Goal: Task Accomplishment & Management: Manage account settings

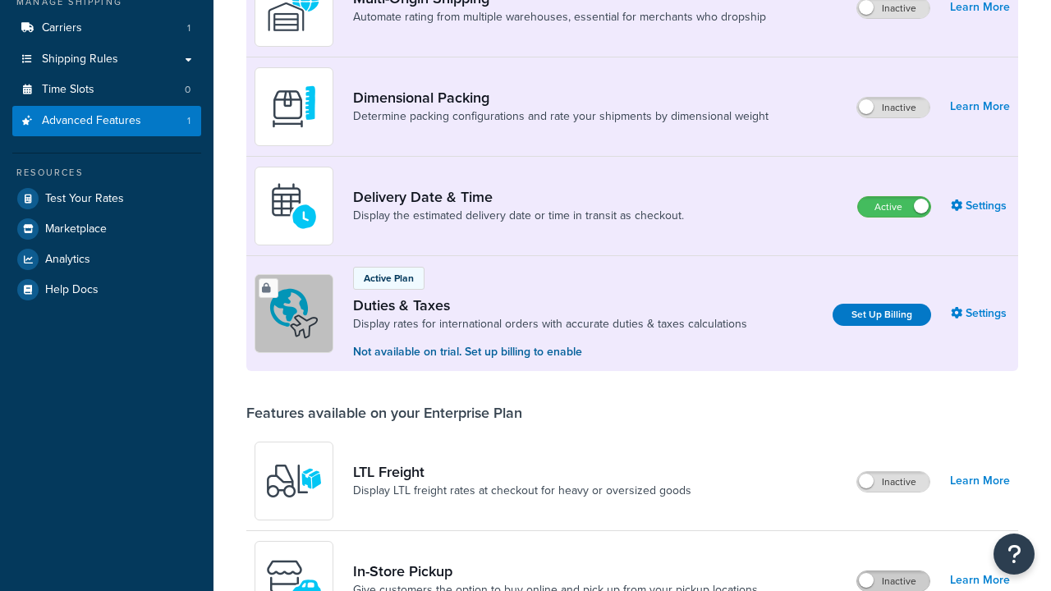
click at [893, 571] on label "Inactive" at bounding box center [893, 581] width 72 height 20
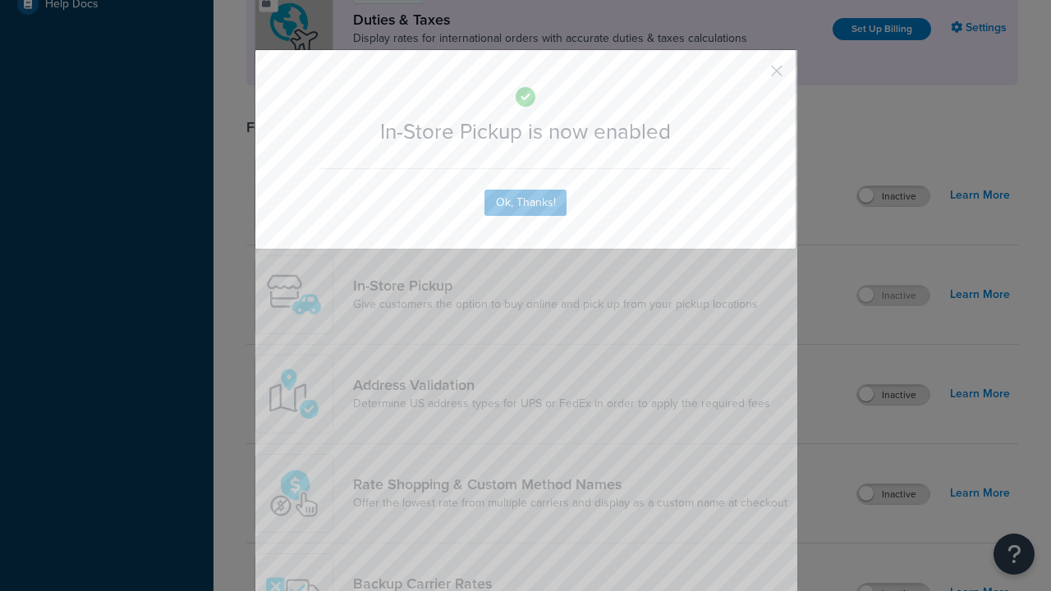
scroll to position [563, 0]
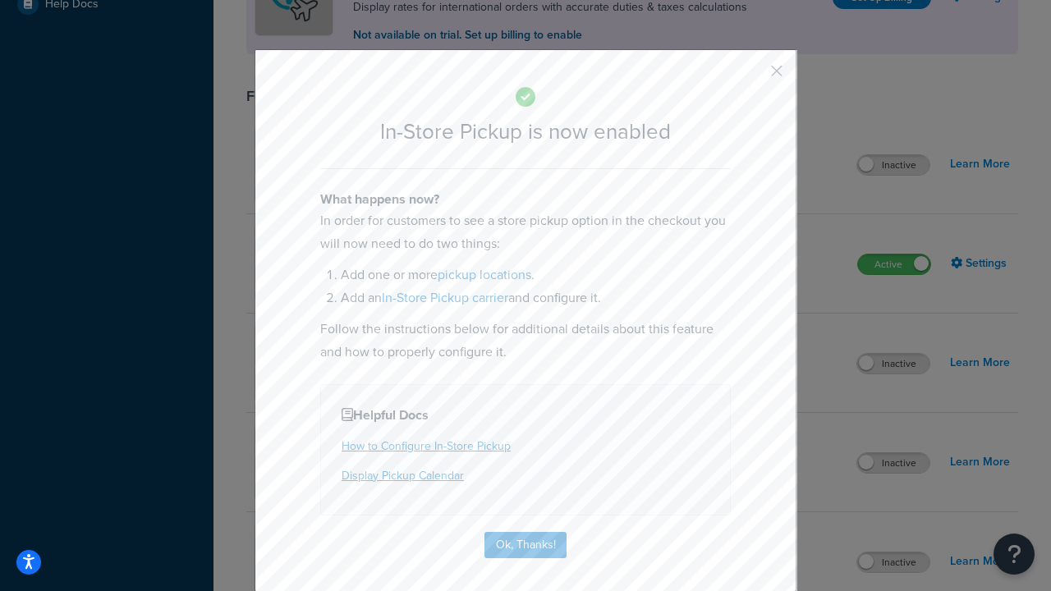
click at [752, 76] on button "button" at bounding box center [752, 77] width 4 height 4
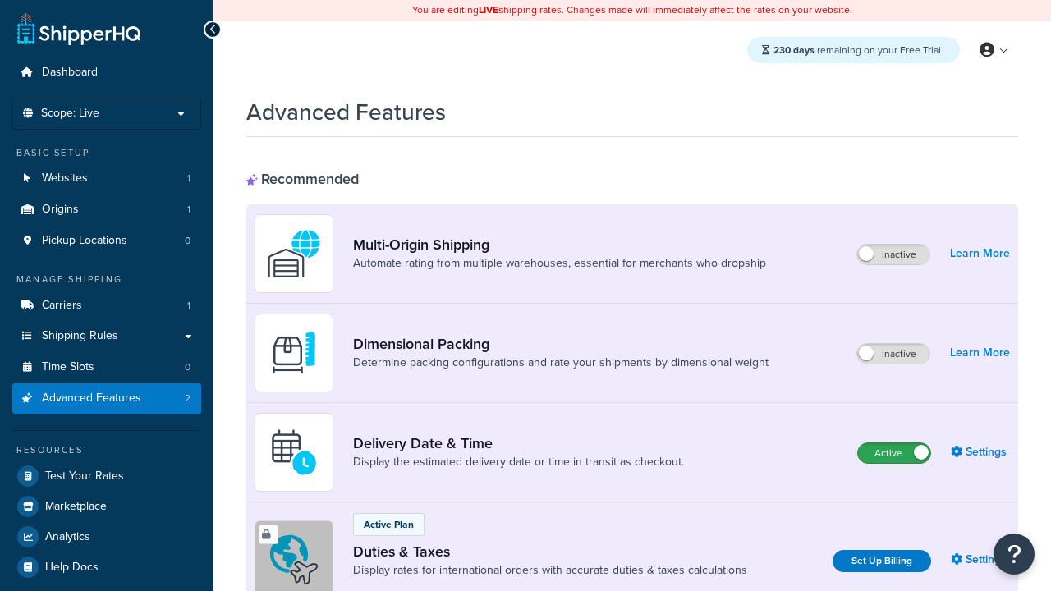
click at [894, 453] on label "Active" at bounding box center [894, 453] width 72 height 20
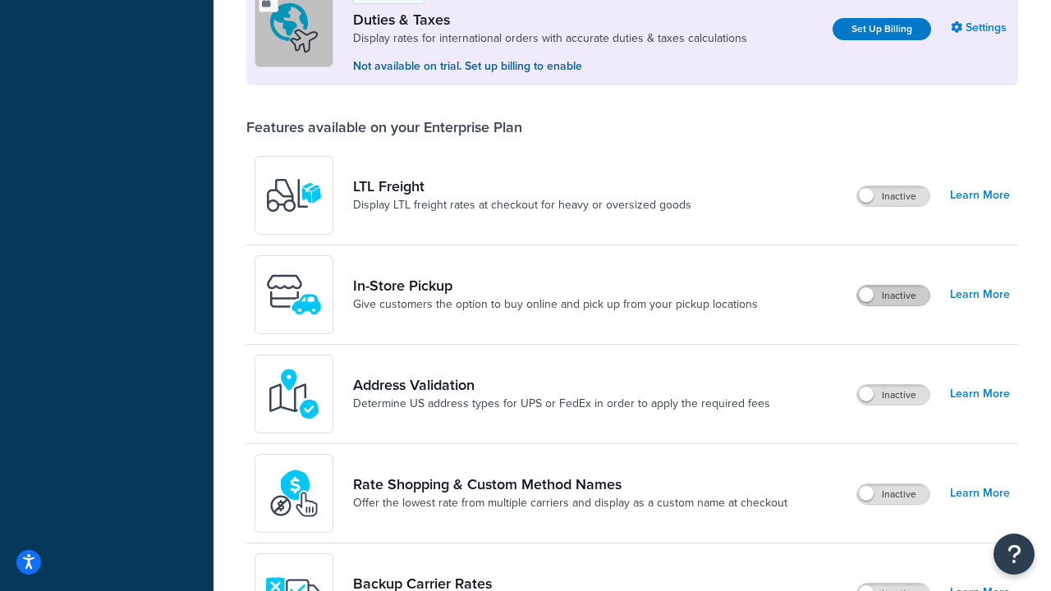
scroll to position [501, 0]
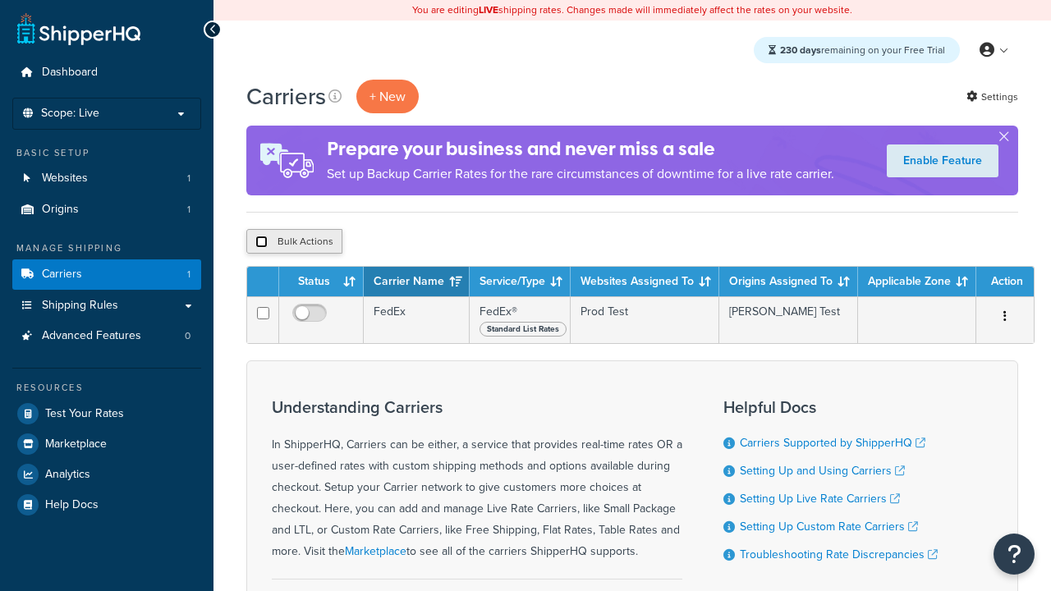
click at [261, 242] on input "checkbox" at bounding box center [261, 242] width 12 height 12
checkbox input "true"
click at [442, 242] on button "Delete" at bounding box center [438, 241] width 57 height 25
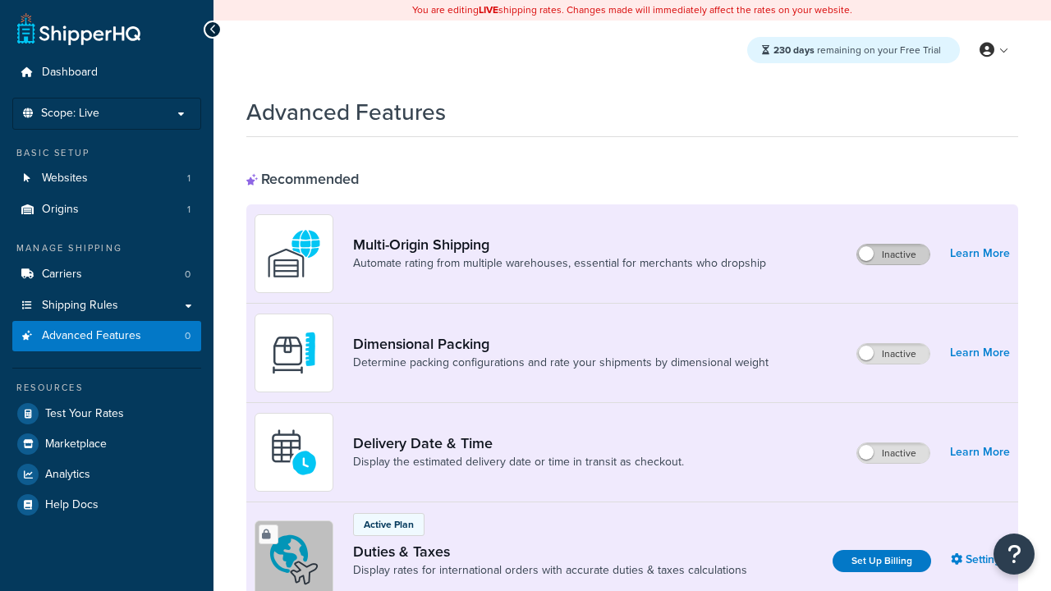
click at [893, 255] on label "Inactive" at bounding box center [893, 255] width 72 height 20
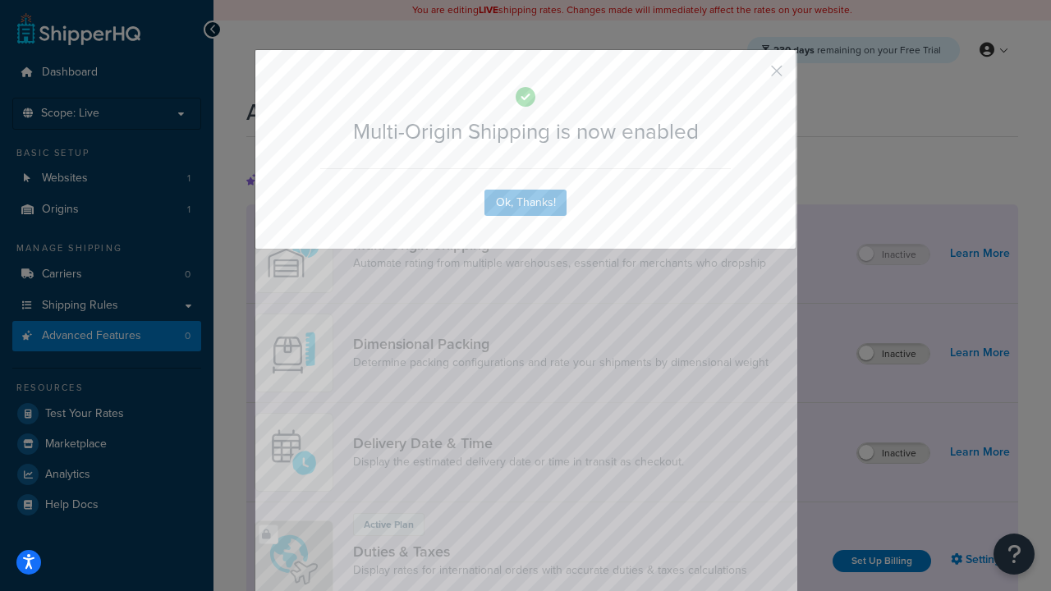
click at [752, 75] on button "button" at bounding box center [752, 77] width 4 height 4
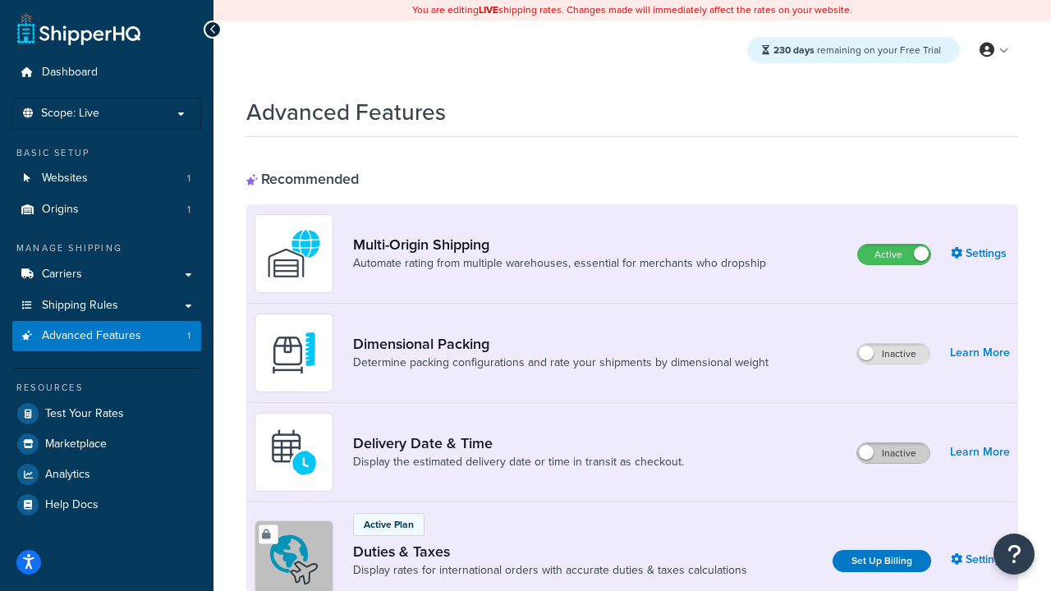
click at [893, 453] on label "Inactive" at bounding box center [893, 453] width 72 height 20
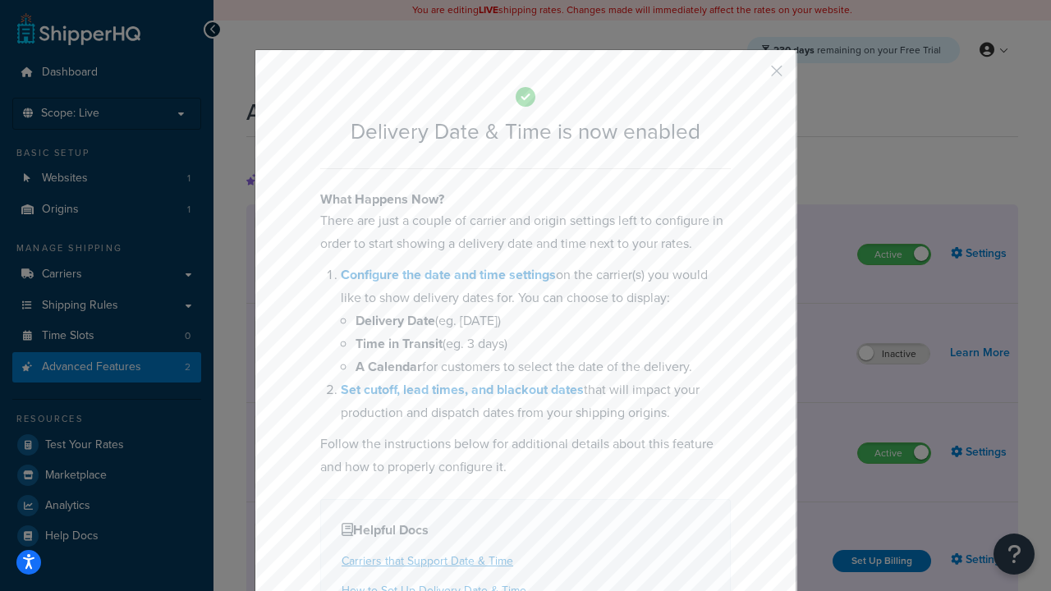
click at [752, 76] on button "button" at bounding box center [752, 77] width 4 height 4
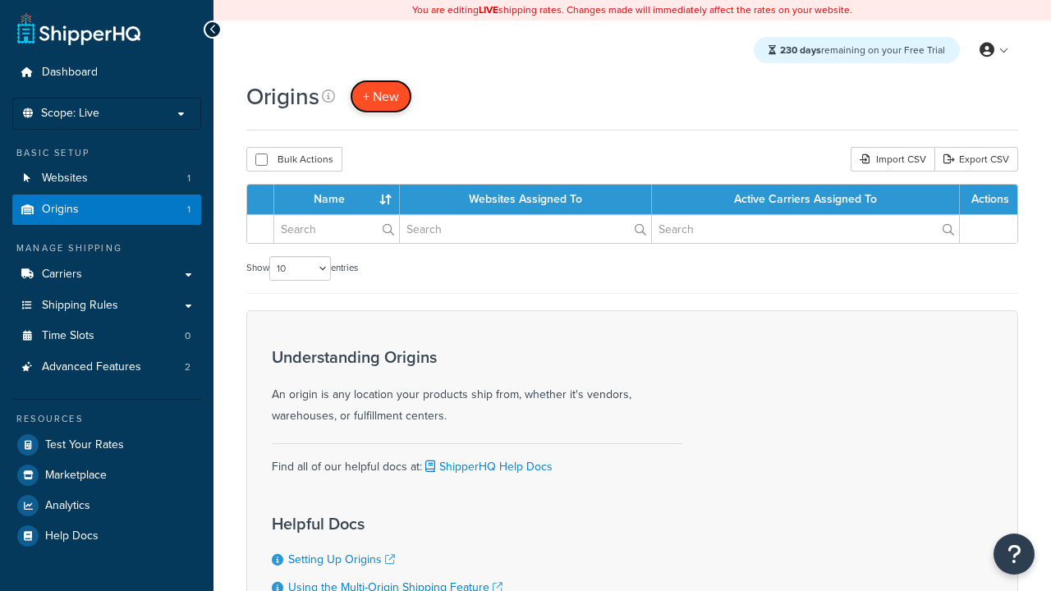
click at [381, 96] on span "+ New" at bounding box center [381, 96] width 36 height 19
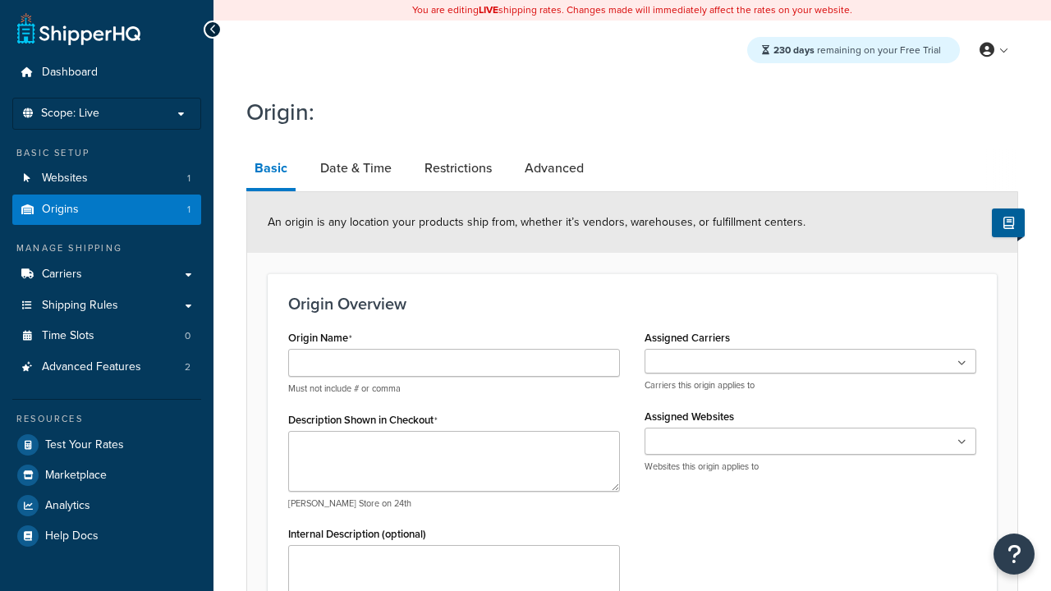
click at [271, 171] on link "Basic" at bounding box center [270, 170] width 49 height 43
click at [356, 168] on link "Date & Time" at bounding box center [356, 168] width 88 height 39
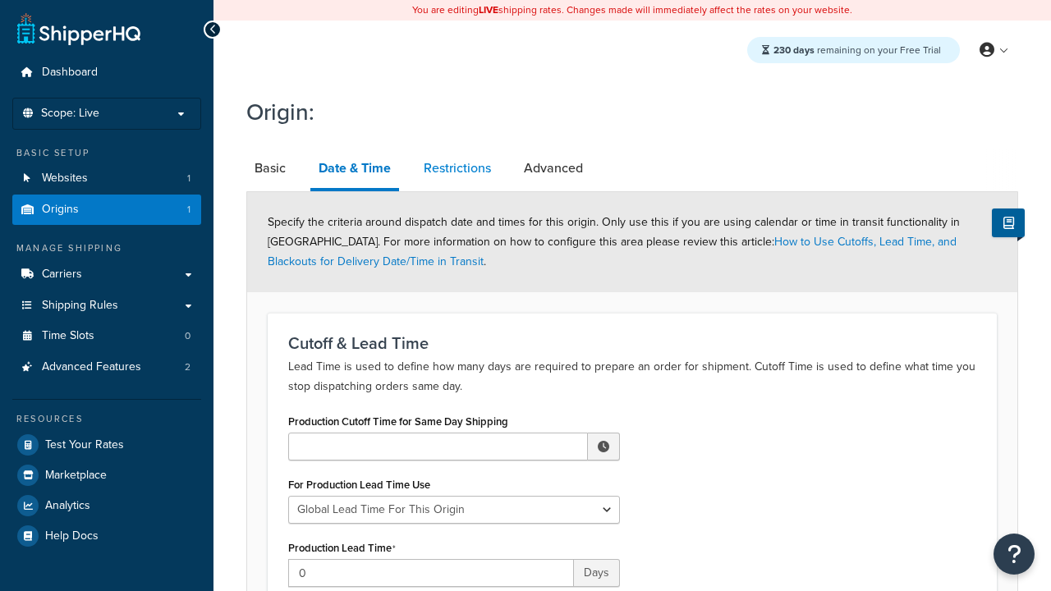
click at [457, 168] on link "Restrictions" at bounding box center [457, 168] width 84 height 39
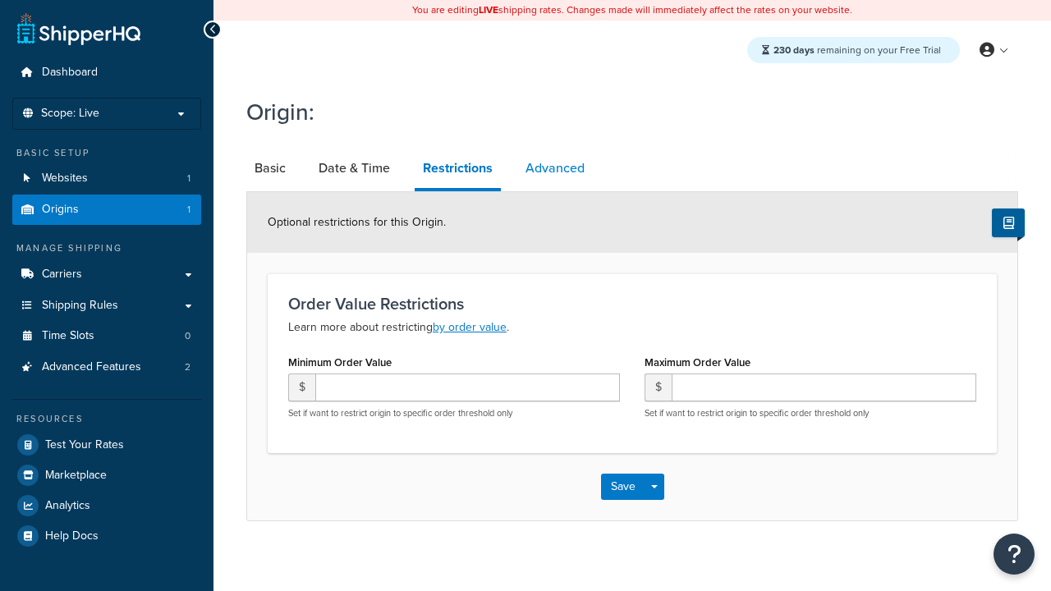
click at [555, 168] on link "Advanced" at bounding box center [555, 168] width 76 height 39
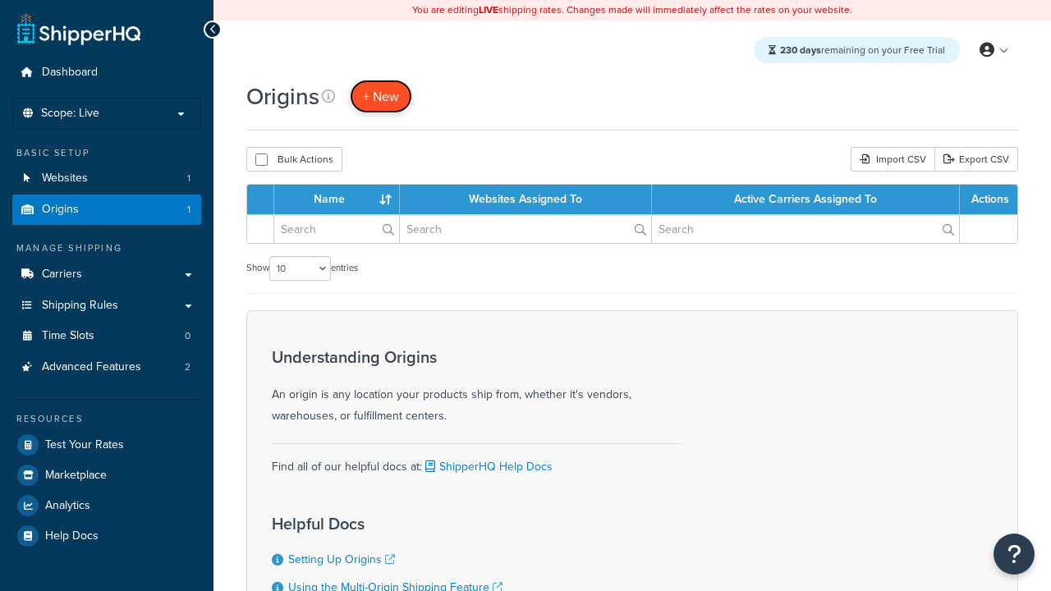
click at [381, 96] on span "+ New" at bounding box center [381, 96] width 36 height 19
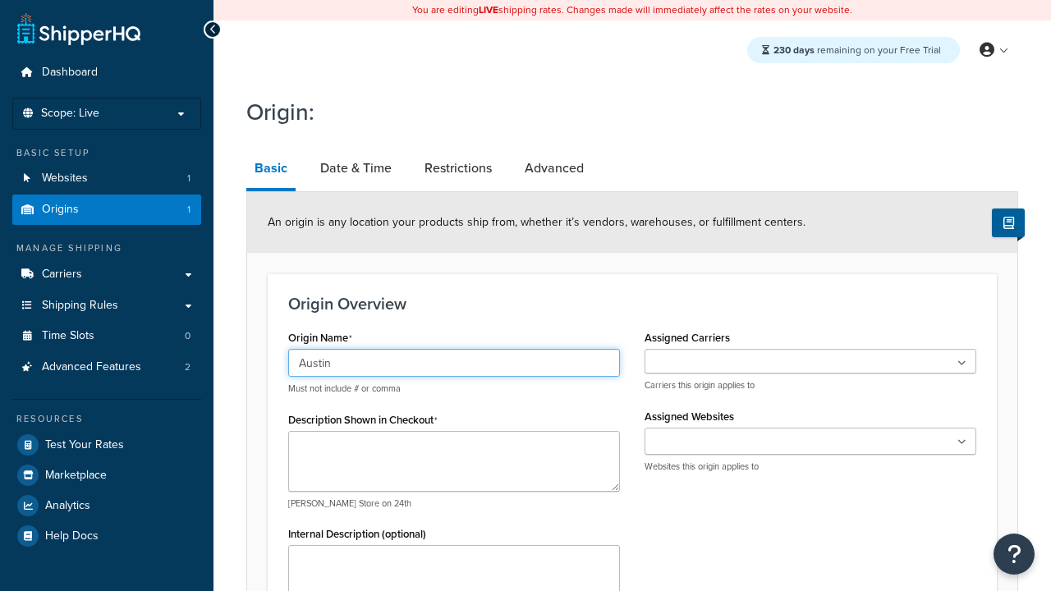
type input "Austin"
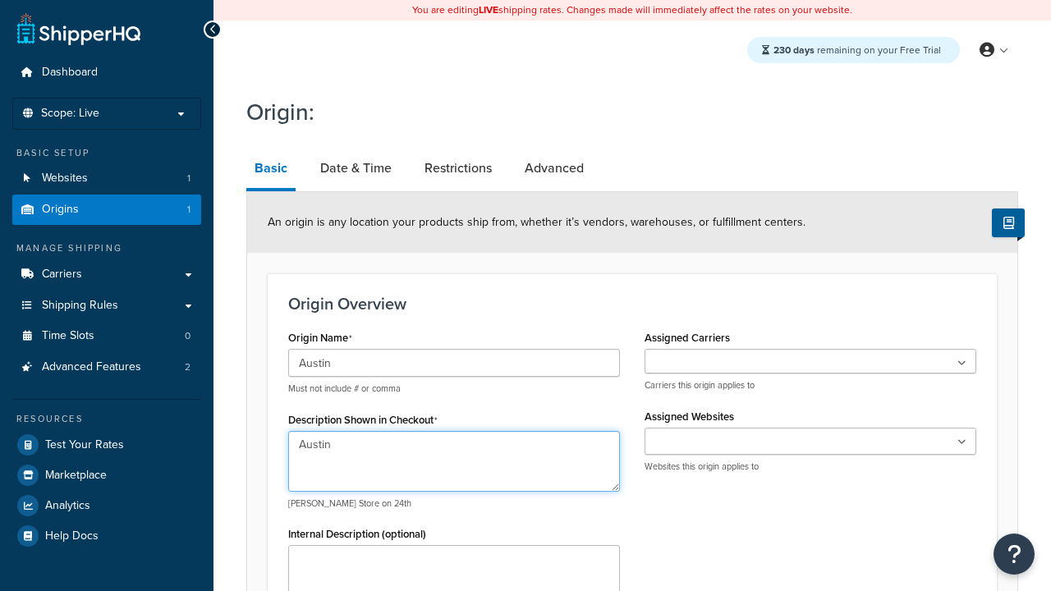
type textarea "Austin"
type input "Test Street"
type input "Austin"
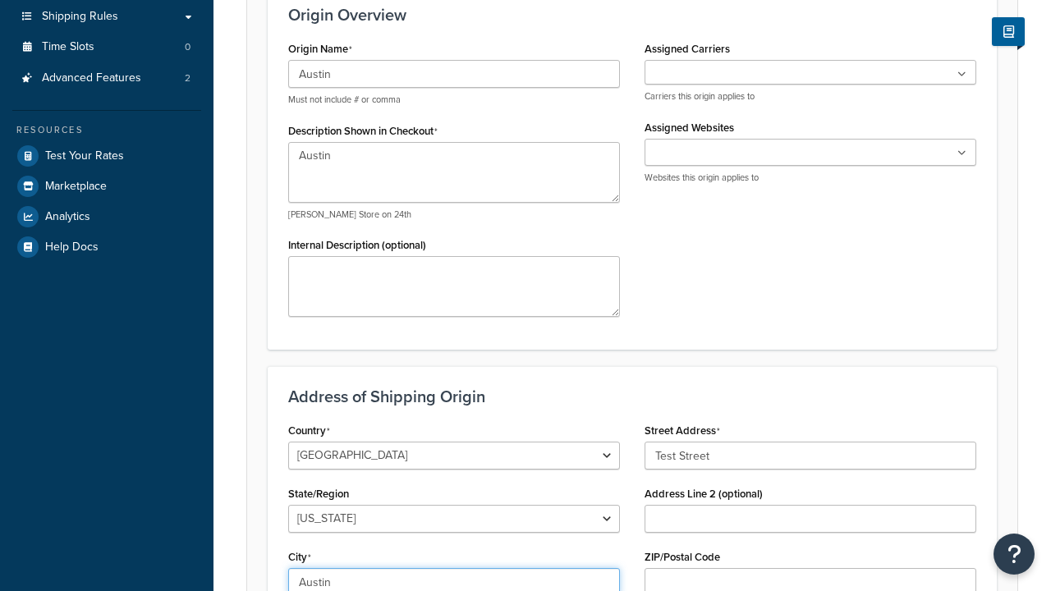
select select "43"
type input "Austin"
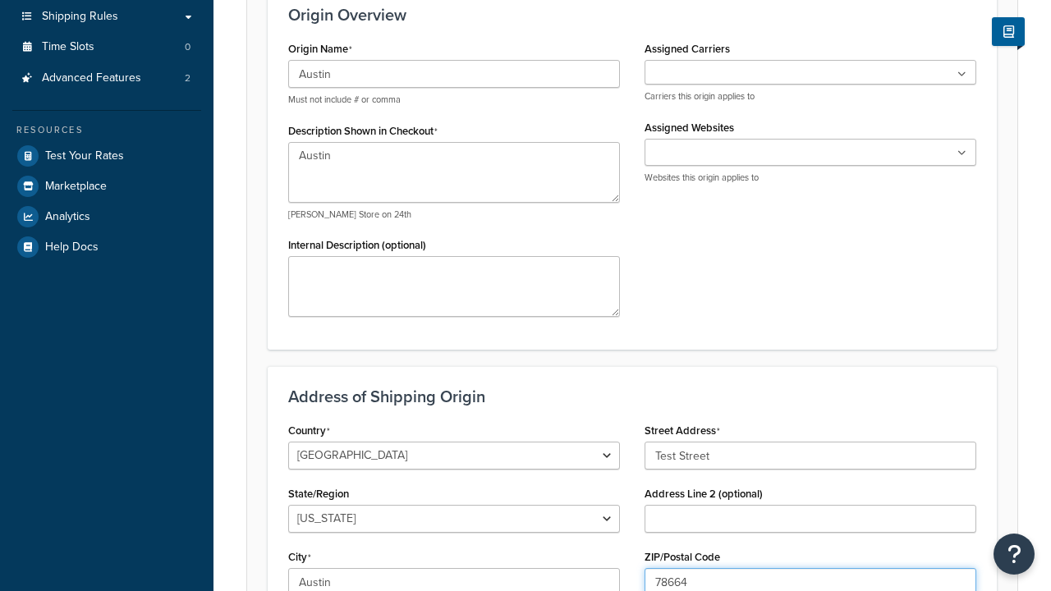
type input "78664"
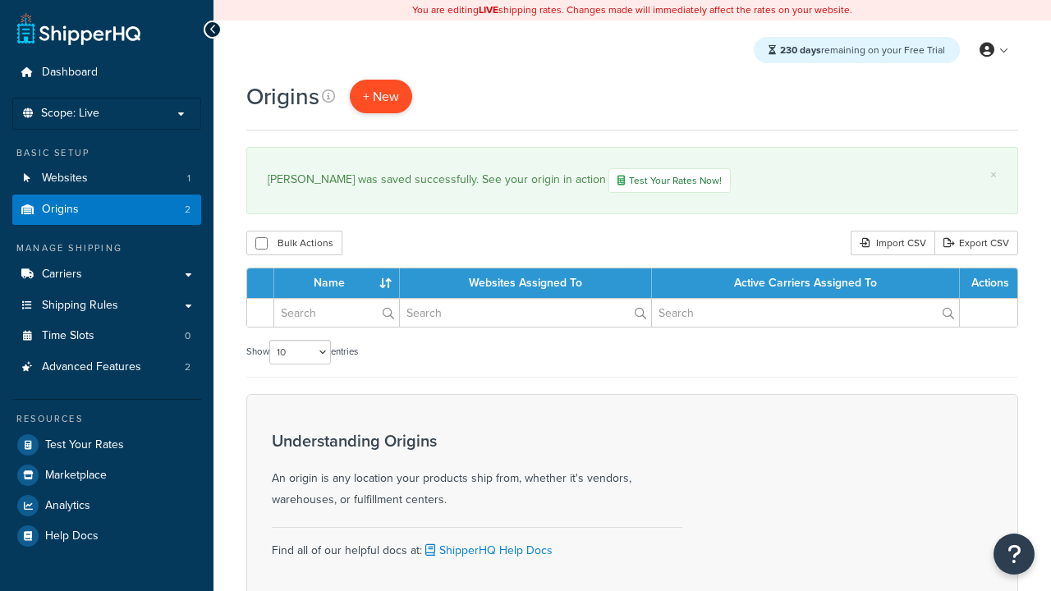
click at [381, 96] on span "+ New" at bounding box center [381, 96] width 36 height 19
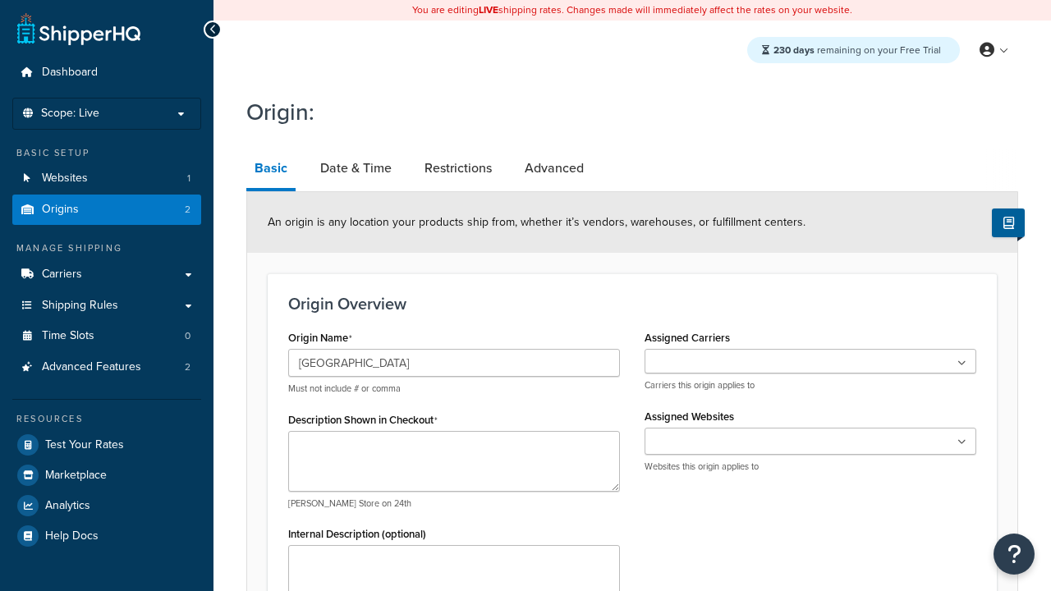
type input "[GEOGRAPHIC_DATA]"
type textarea "[GEOGRAPHIC_DATA]"
type input "Test Street"
type input "Austin"
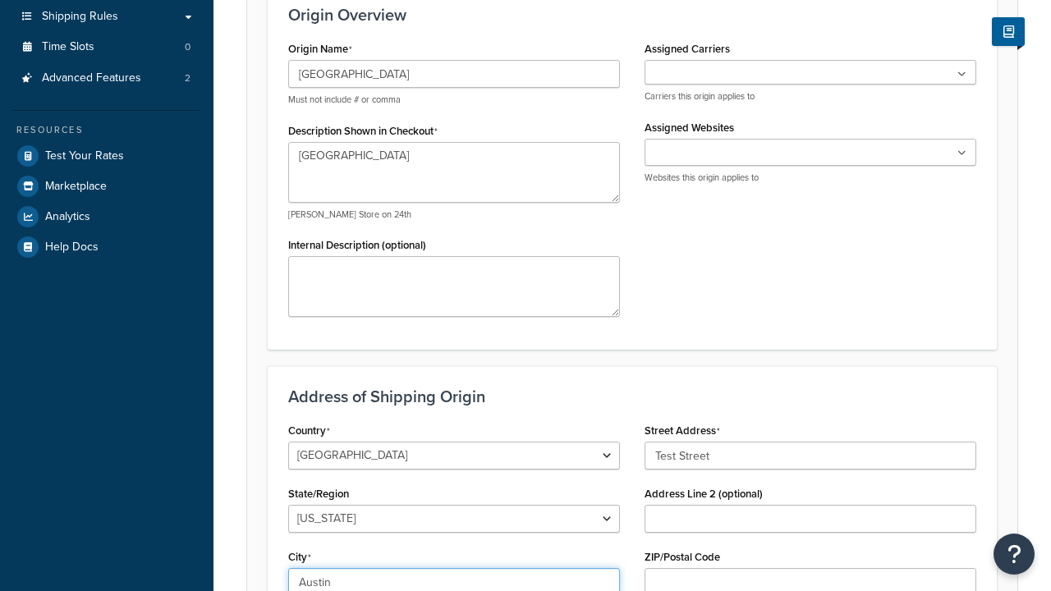
select select "43"
type input "Austin"
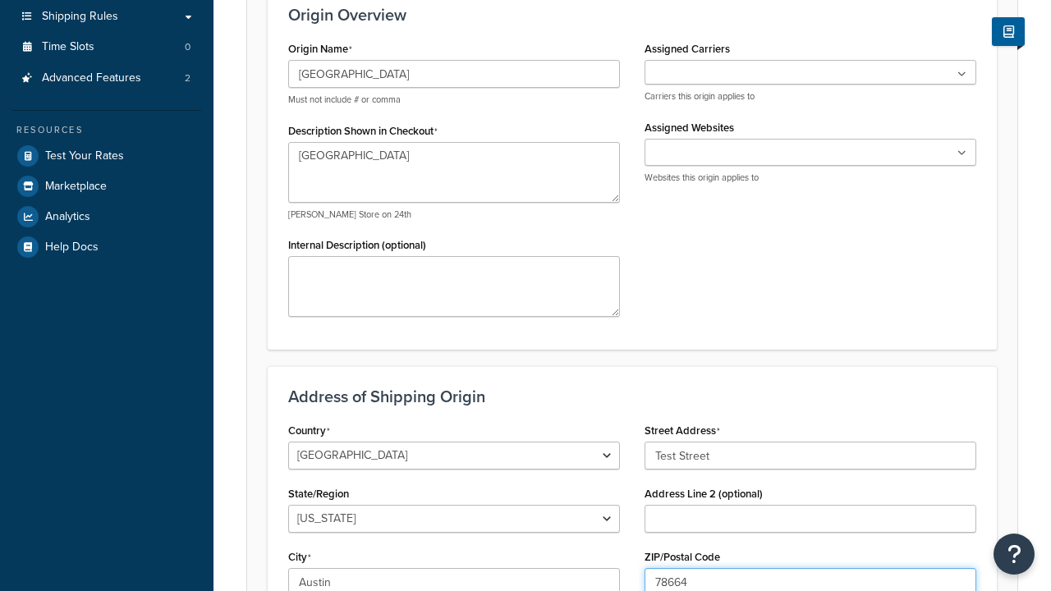
type input "78664"
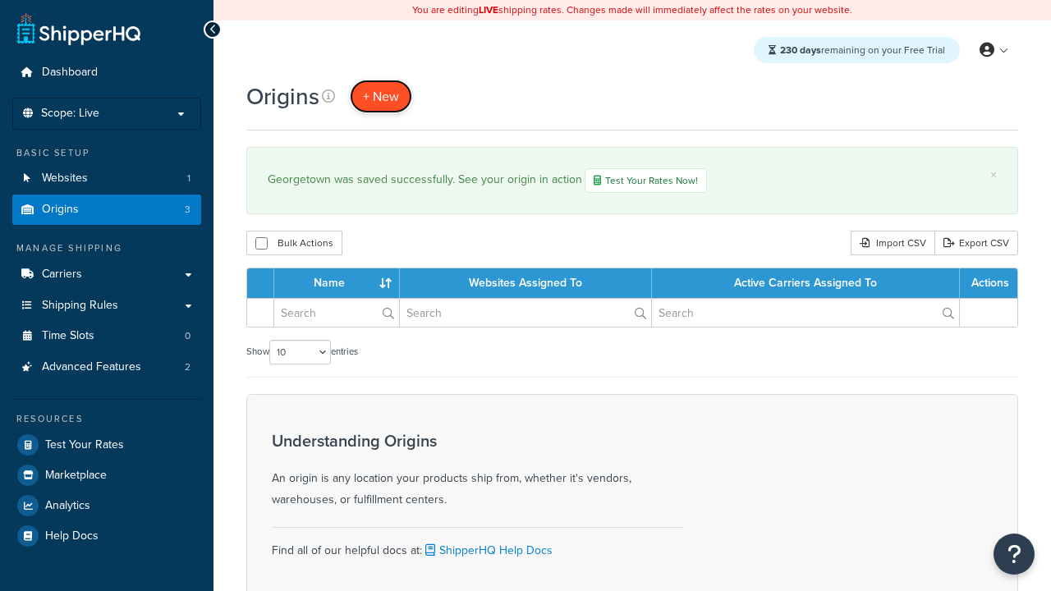
click at [381, 96] on span "+ New" at bounding box center [381, 96] width 36 height 19
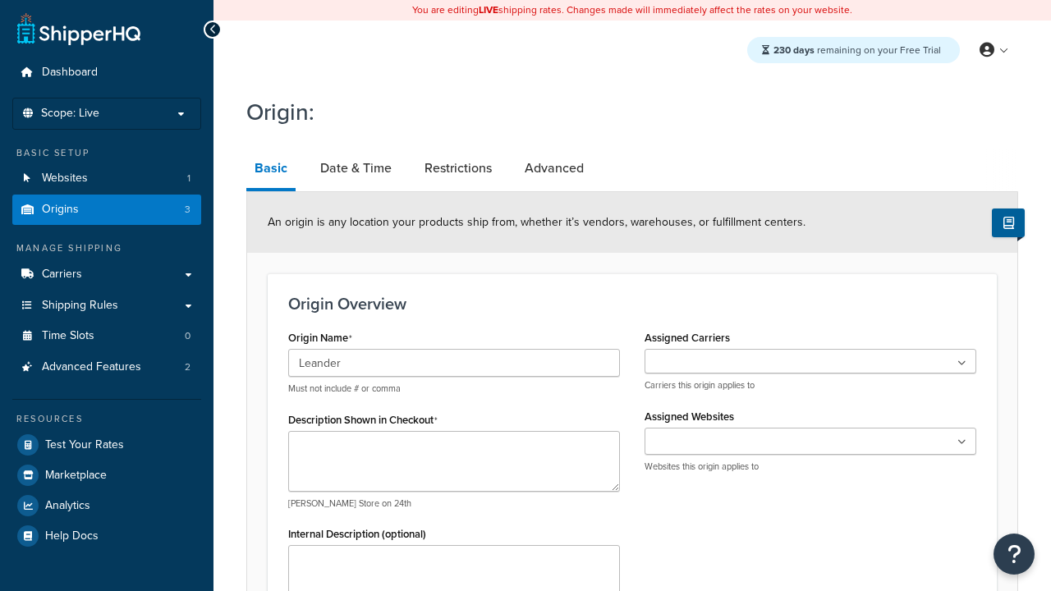
type input "Leander"
type textarea "Leander"
type input "Test Street"
type input "Austin"
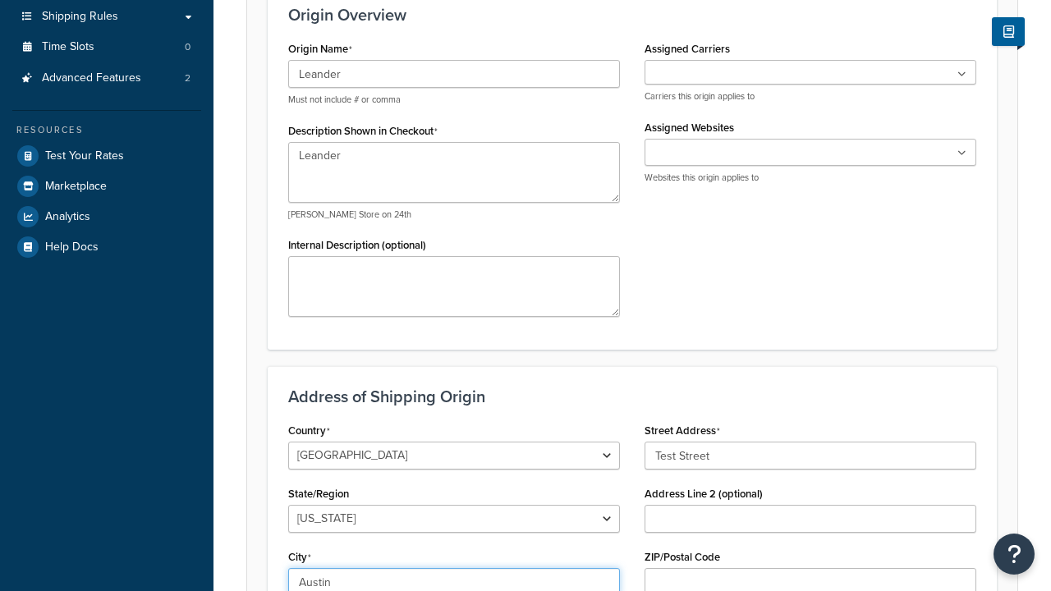
select select "43"
type input "Austin"
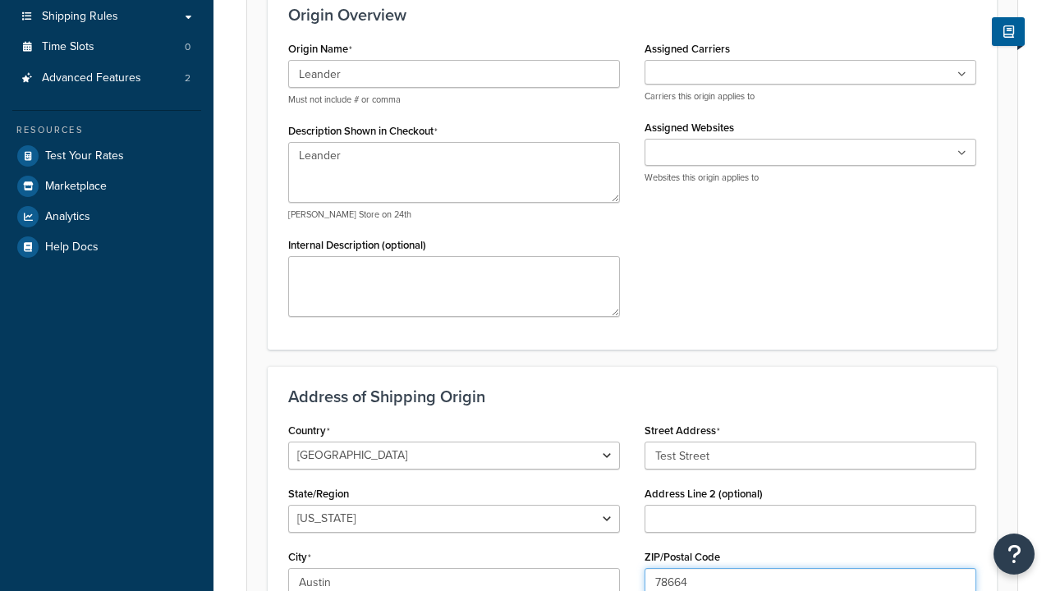
type input "78664"
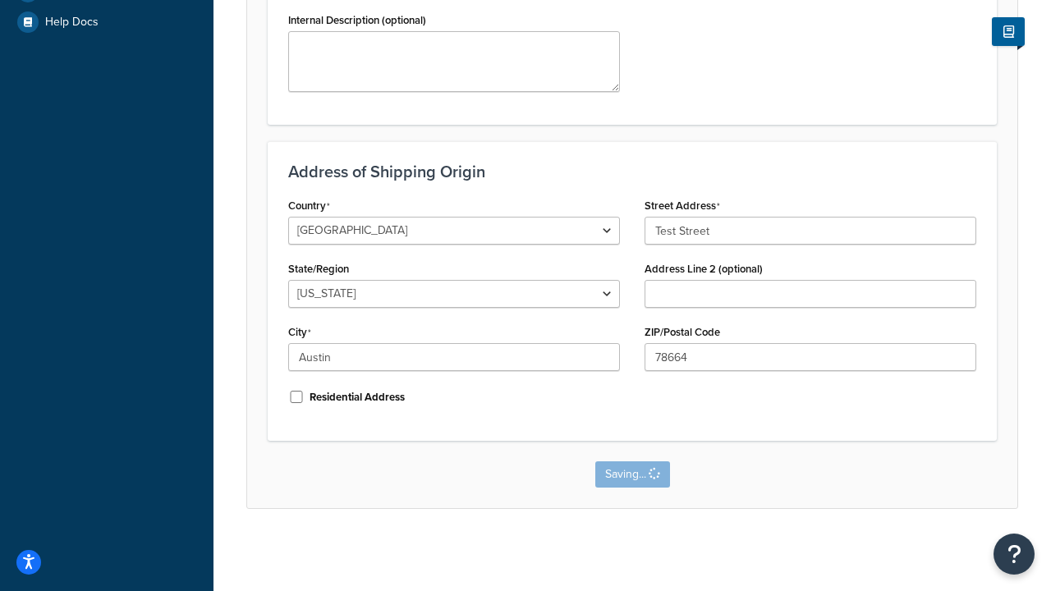
scroll to position [0, 0]
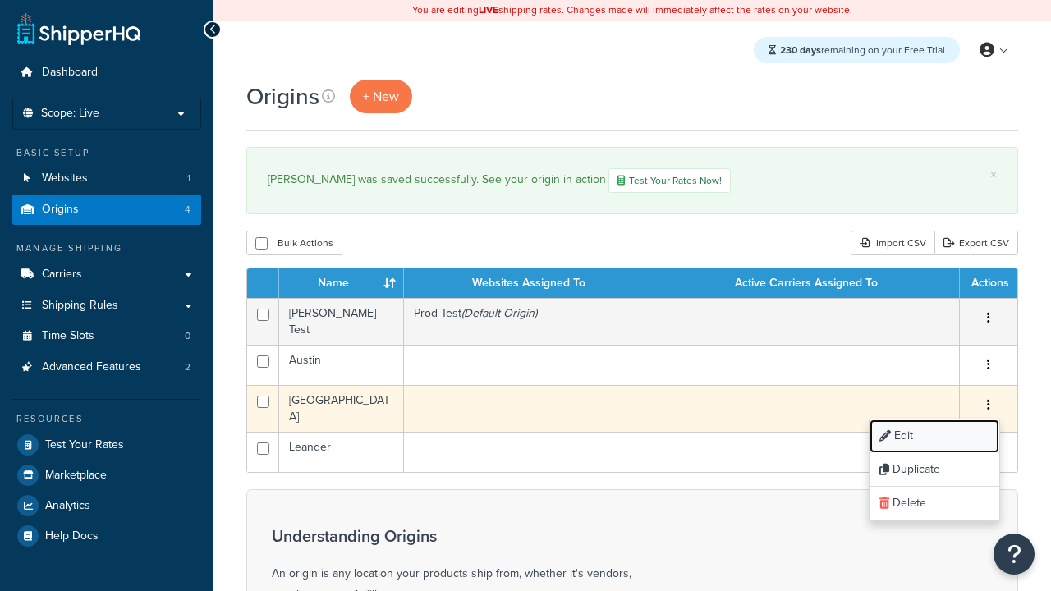
click at [934, 431] on link "Edit" at bounding box center [934, 437] width 130 height 34
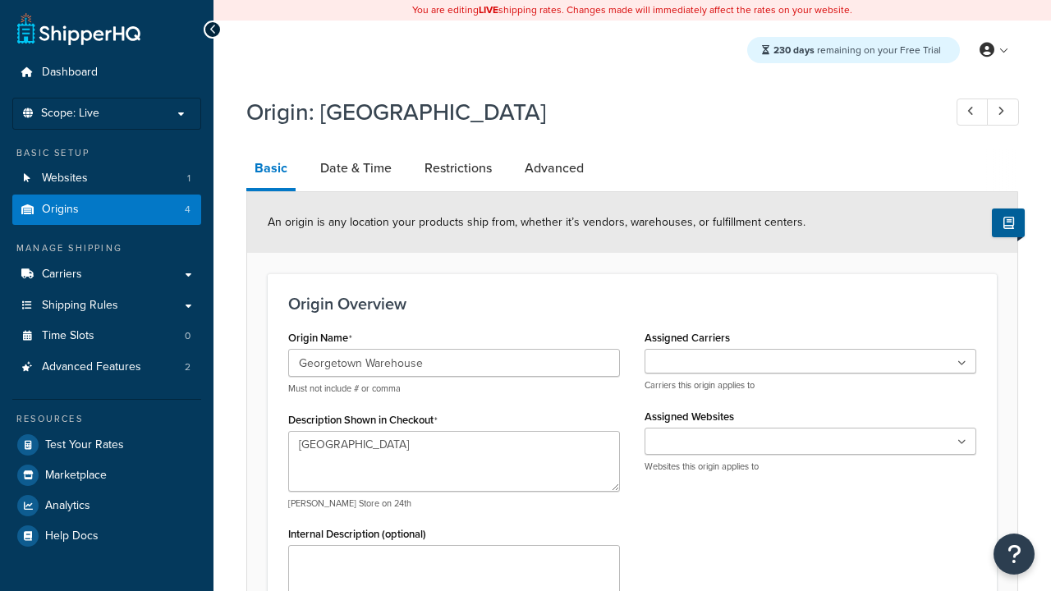
select select "43"
type input "Georgetown Warehouse"
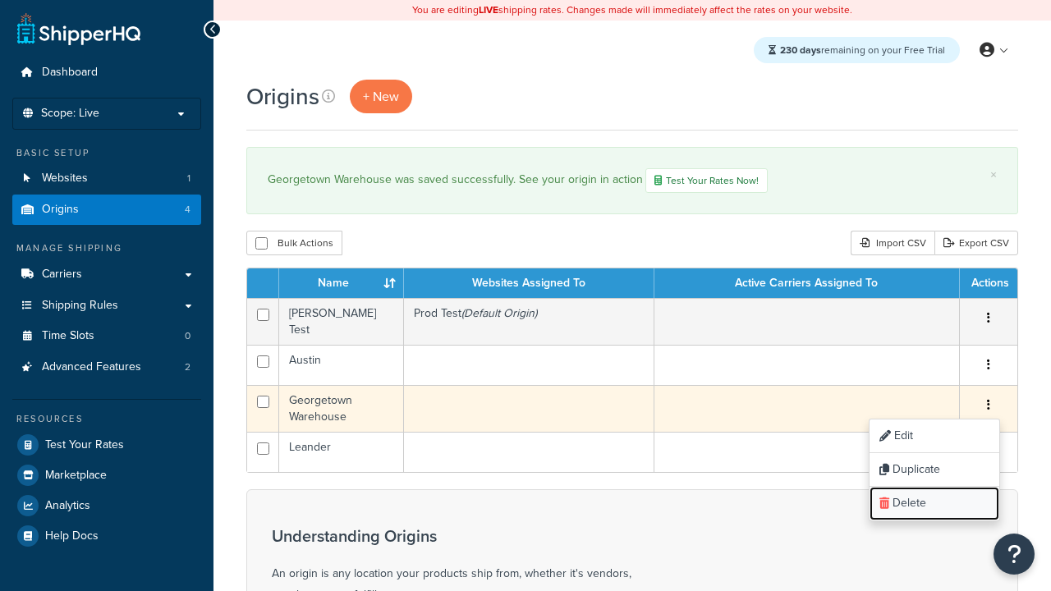
click at [934, 498] on link "Delete" at bounding box center [934, 504] width 130 height 34
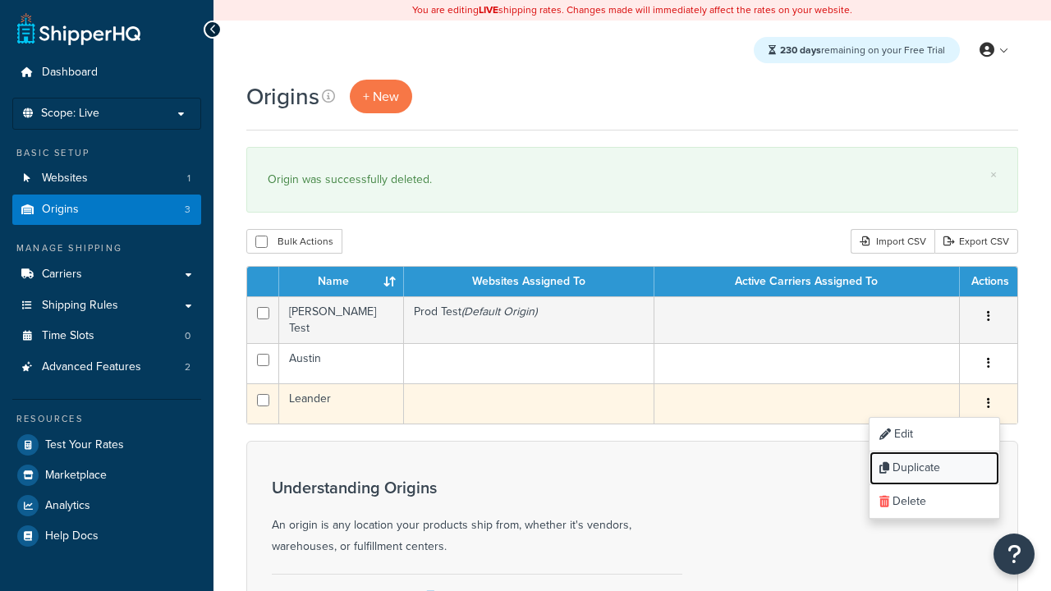
click at [934, 462] on link "Duplicate" at bounding box center [934, 469] width 130 height 34
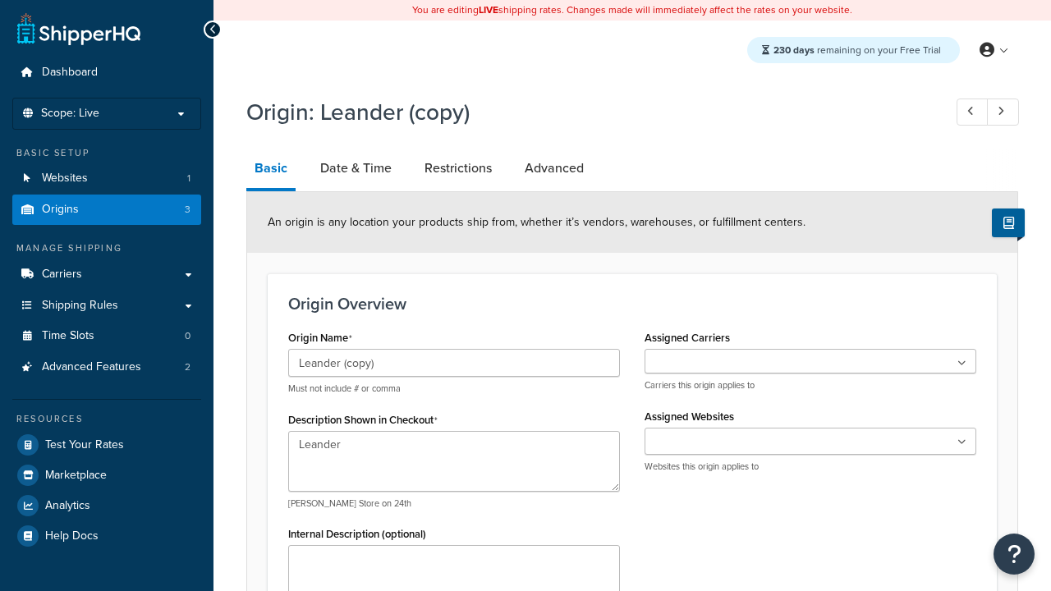
select select "43"
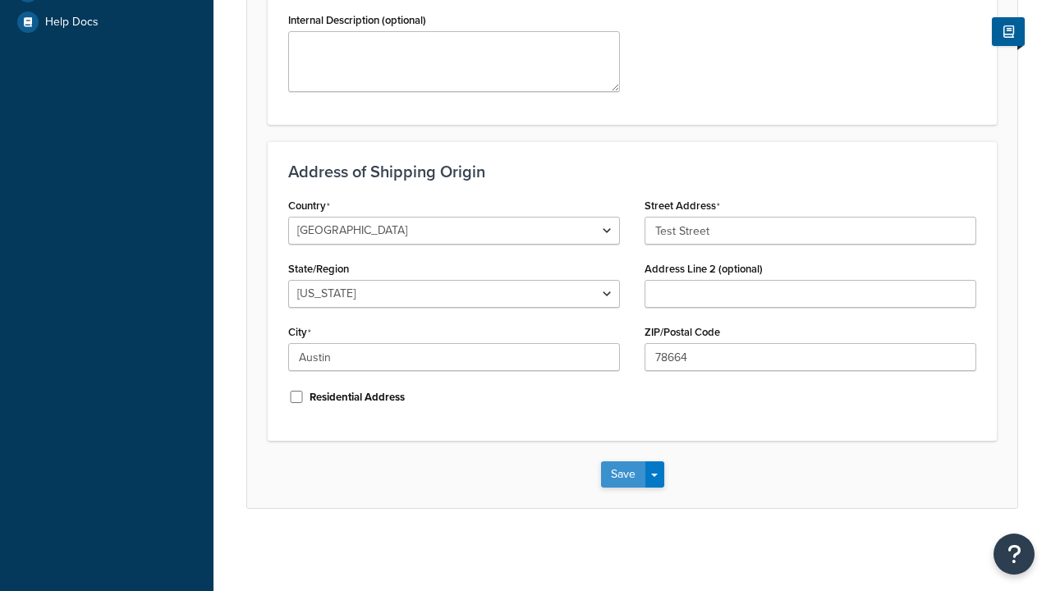
click at [622, 475] on button "Save" at bounding box center [623, 474] width 44 height 26
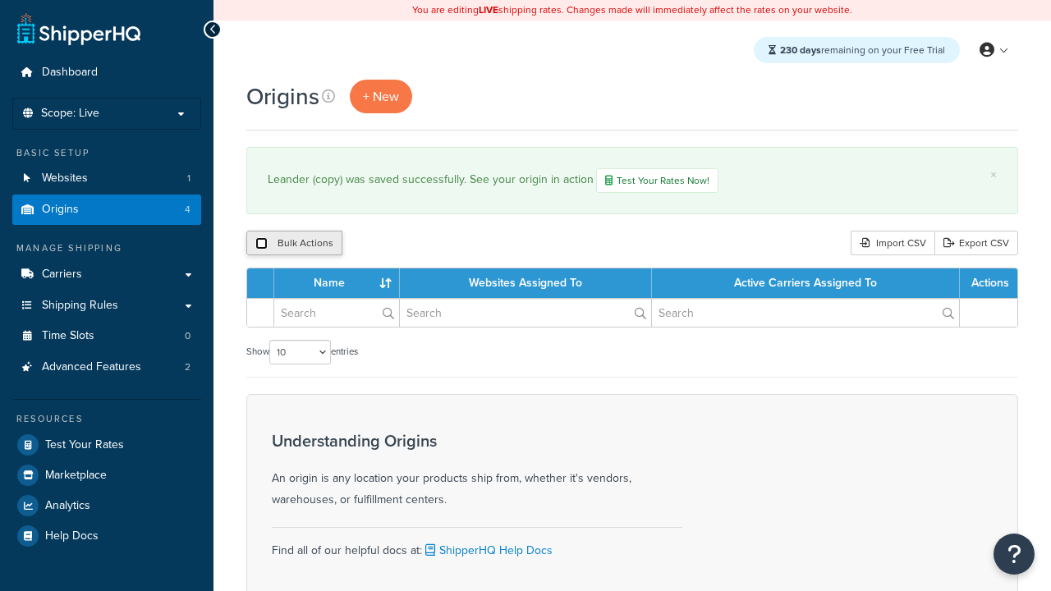
click at [261, 245] on input "checkbox" at bounding box center [261, 243] width 12 height 12
checkbox input "true"
click at [0, 0] on button "Delete" at bounding box center [0, 0] width 0 height 0
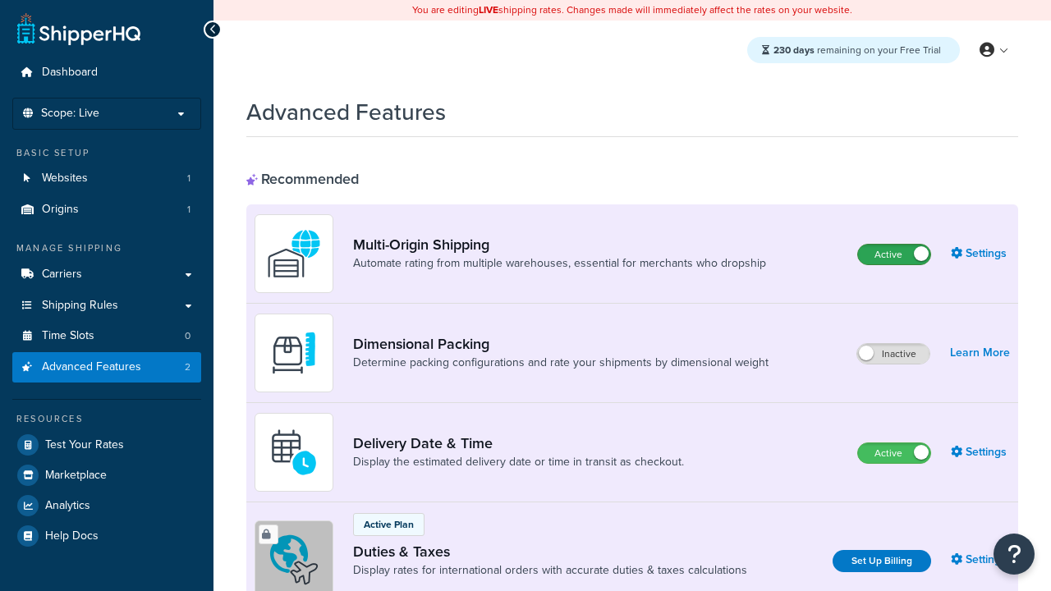
click at [894, 255] on label "Active" at bounding box center [894, 255] width 72 height 20
